Goal: Task Accomplishment & Management: Manage account settings

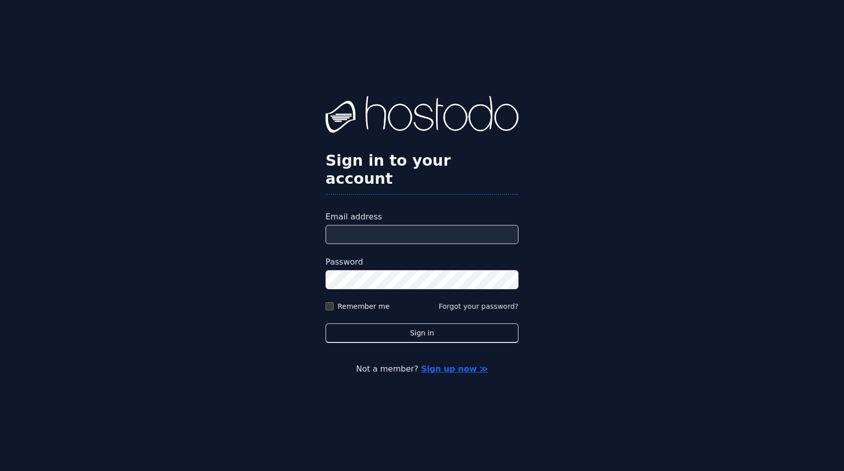
click at [375, 214] on div "Email address" at bounding box center [422, 227] width 193 height 33
click at [377, 231] on input "Email address" at bounding box center [422, 234] width 193 height 19
type input "**********"
click at [357, 301] on label "Remember me" at bounding box center [364, 306] width 52 height 10
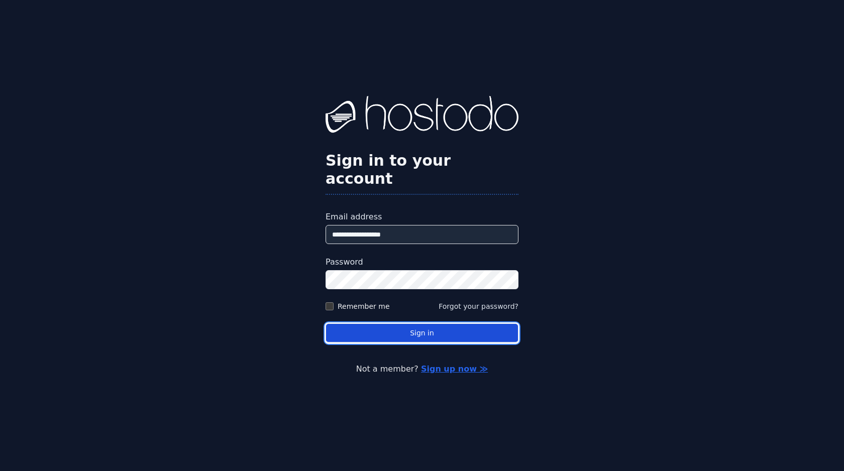
click at [394, 329] on button "Sign in" at bounding box center [422, 334] width 193 height 20
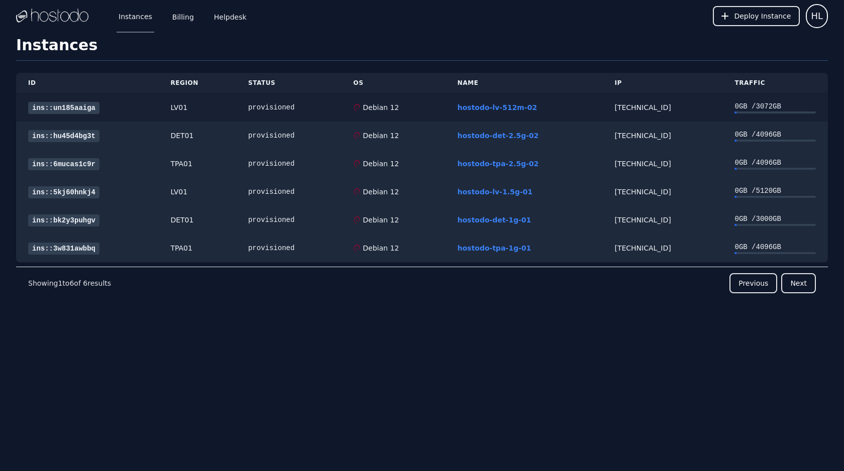
click at [622, 109] on div "[TECHNICAL_ID]" at bounding box center [662, 107] width 96 height 10
copy div "[TECHNICAL_ID]"
click at [509, 110] on link "hostodo-lv-512m-02" at bounding box center [497, 108] width 80 height 8
click at [506, 194] on link "hostodo-lv-1.5g-01" at bounding box center [494, 192] width 75 height 8
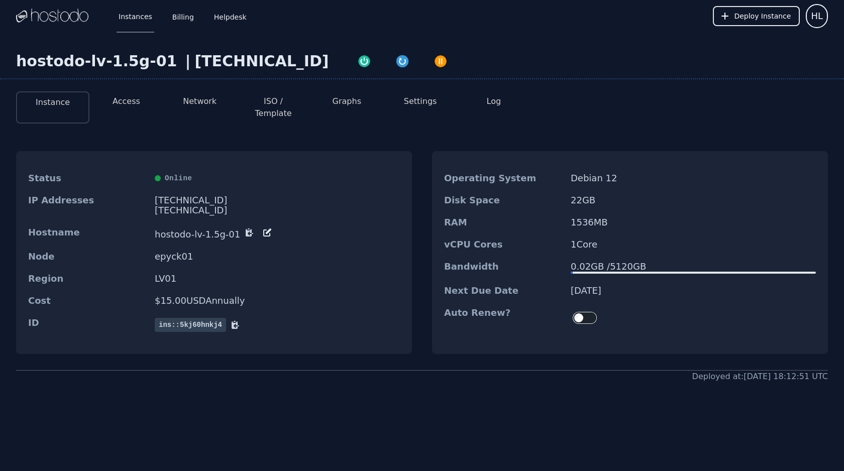
click at [617, 286] on dd "01/28/2026" at bounding box center [693, 291] width 245 height 10
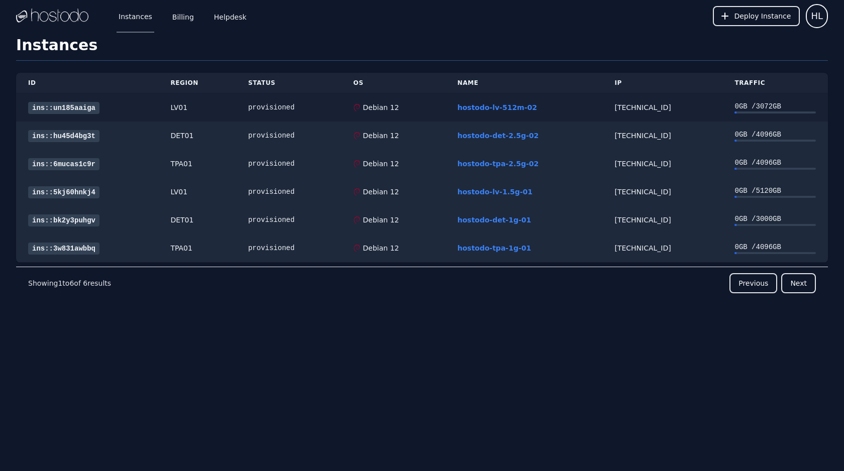
click at [505, 112] on div "hostodo-lv-512m-02" at bounding box center [523, 107] width 133 height 10
click at [506, 107] on link "hostodo-lv-512m-02" at bounding box center [497, 108] width 80 height 8
